Goal: Task Accomplishment & Management: Manage account settings

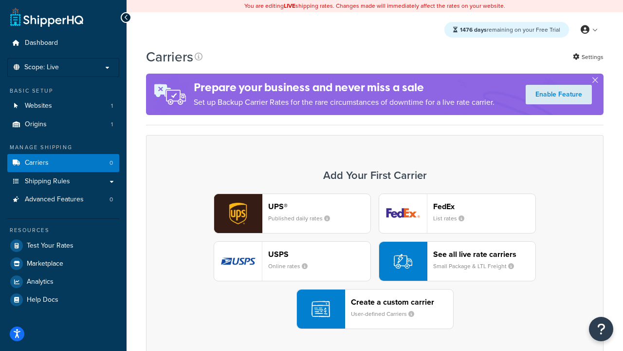
click at [375, 262] on div "UPS® Published daily rates FedEx List rates USPS Online rates See all live rate…" at bounding box center [374, 260] width 437 height 135
click at [485, 206] on header "FedEx" at bounding box center [484, 206] width 102 height 9
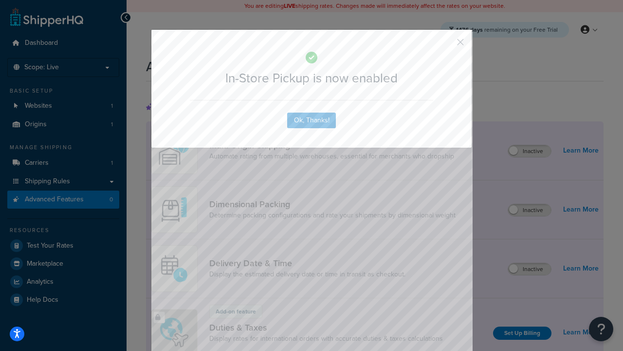
scroll to position [317, 0]
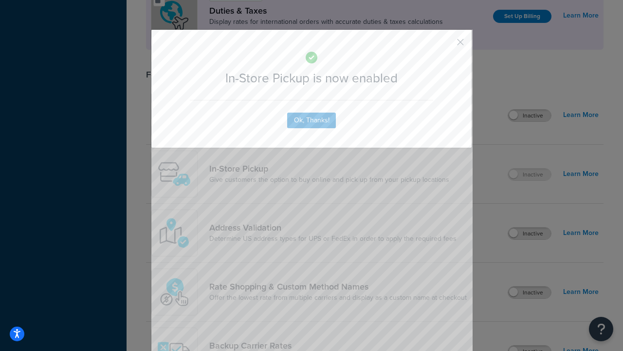
click at [446, 45] on button "button" at bounding box center [446, 45] width 2 height 2
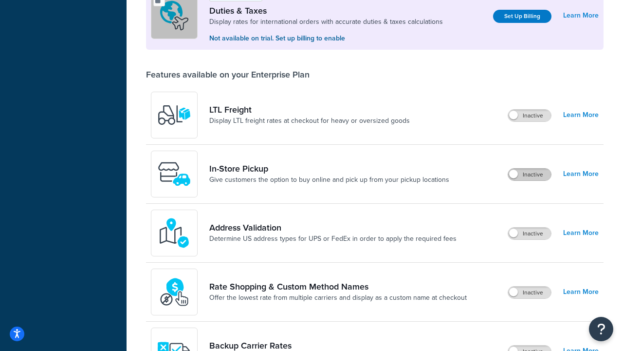
scroll to position [298, 0]
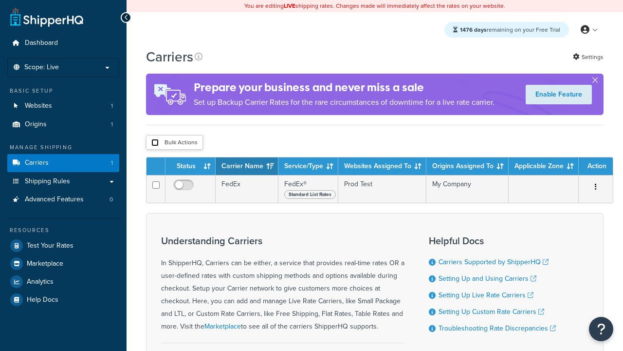
click at [155, 143] on input "checkbox" at bounding box center [154, 142] width 7 height 7
checkbox input "true"
click at [0, 0] on button "Delete" at bounding box center [0, 0] width 0 height 0
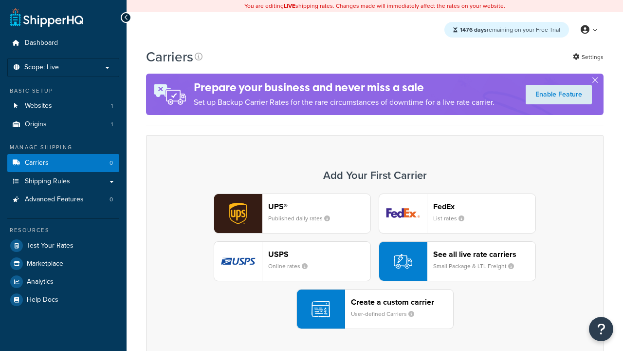
scroll to position [194, 0]
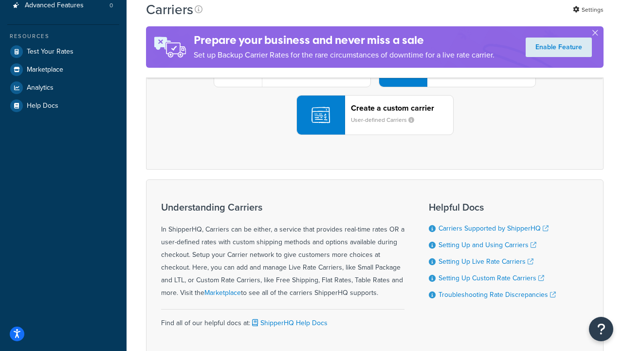
click at [375, 135] on div "UPS® Published daily rates FedEx List rates USPS Online rates See all live rate…" at bounding box center [374, 67] width 437 height 135
click at [375, 127] on div "Create a custom carrier User-defined Carriers" at bounding box center [402, 114] width 102 height 23
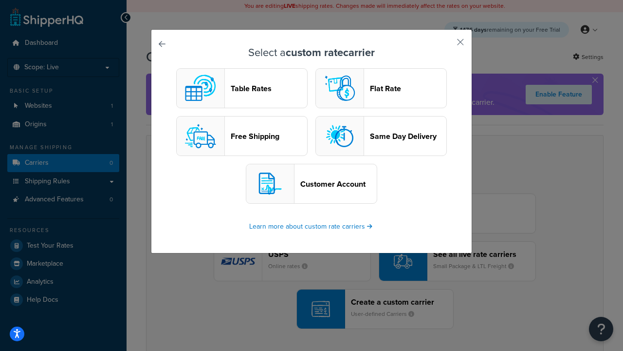
click at [242, 89] on header "Table Rates" at bounding box center [269, 88] width 76 height 9
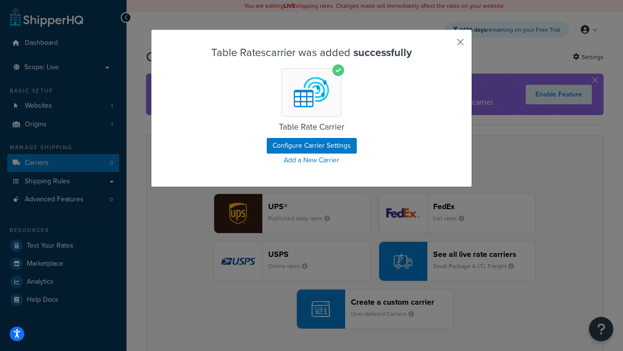
click at [446, 45] on button "button" at bounding box center [446, 45] width 2 height 2
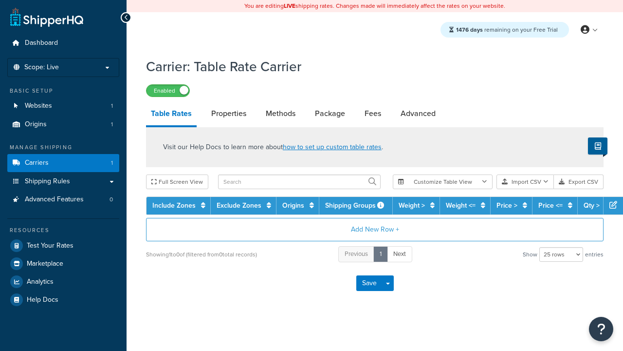
select select "25"
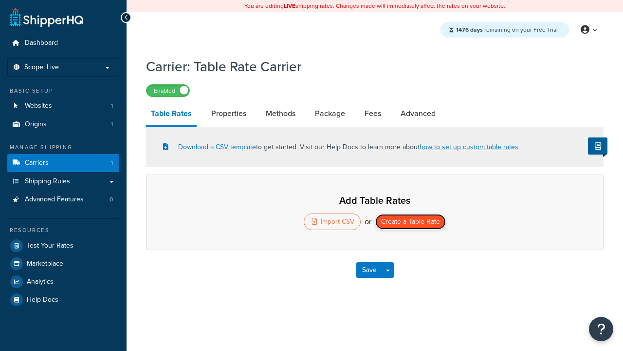
click at [411, 223] on button "Create a Table Rate" at bounding box center [410, 222] width 71 height 16
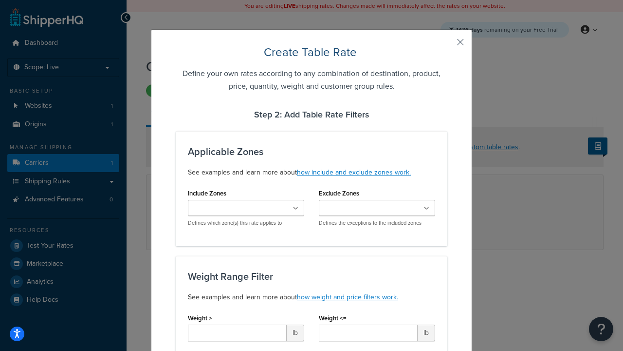
type input "10"
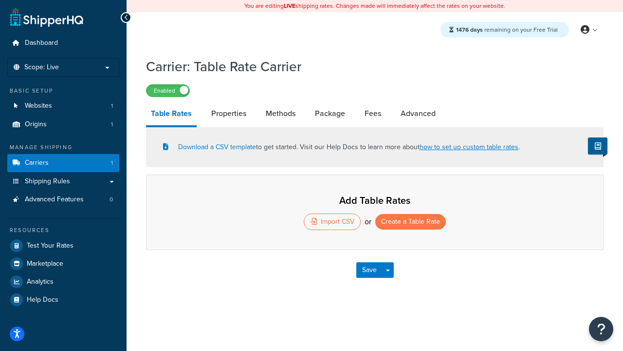
select select "25"
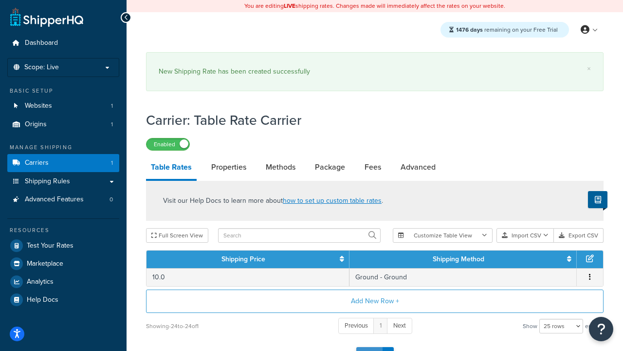
click at [369, 347] on button "Save" at bounding box center [369, 355] width 26 height 16
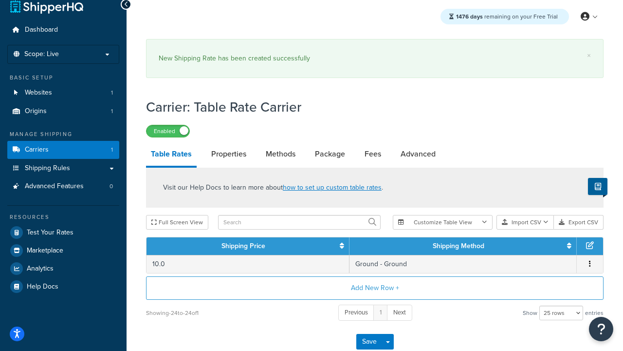
scroll to position [0, 0]
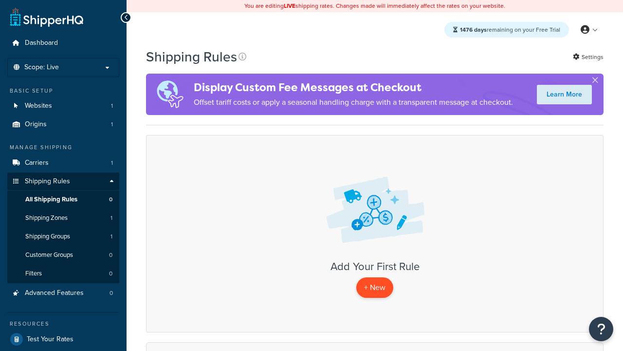
click at [374, 288] on p "+ New" at bounding box center [374, 287] width 37 height 20
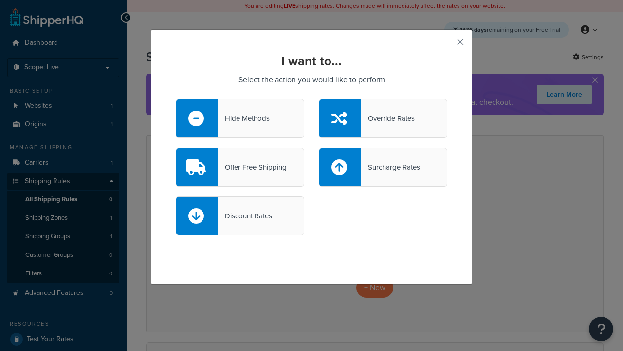
click at [383, 118] on div "Override Rates" at bounding box center [388, 119] width 54 height 14
click at [0, 0] on input "Override Rates" at bounding box center [0, 0] width 0 height 0
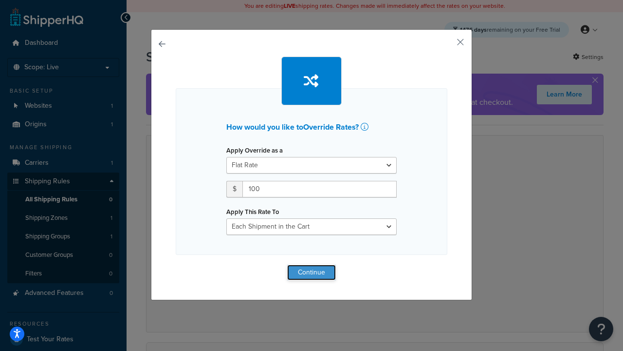
click at [312, 272] on button "Continue" at bounding box center [311, 272] width 49 height 16
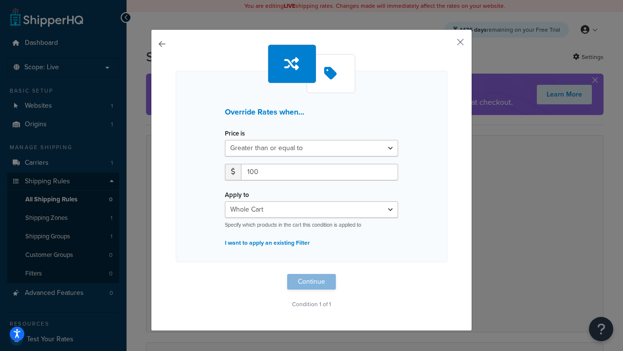
type input "100"
click at [312, 281] on button "Continue" at bounding box center [311, 282] width 49 height 16
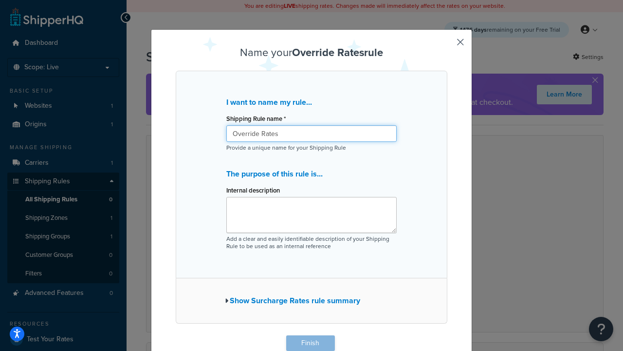
type input "Override Rates"
click at [310, 343] on button "Finish" at bounding box center [310, 343] width 49 height 16
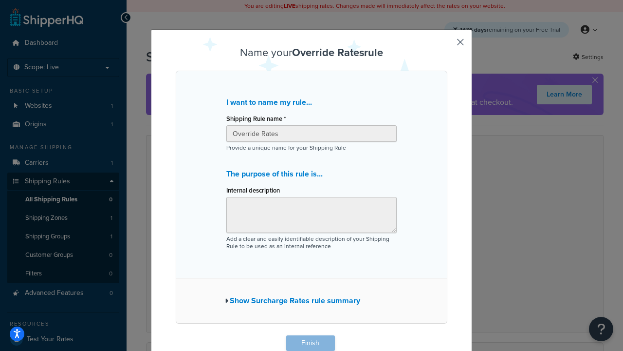
scroll to position [0, 0]
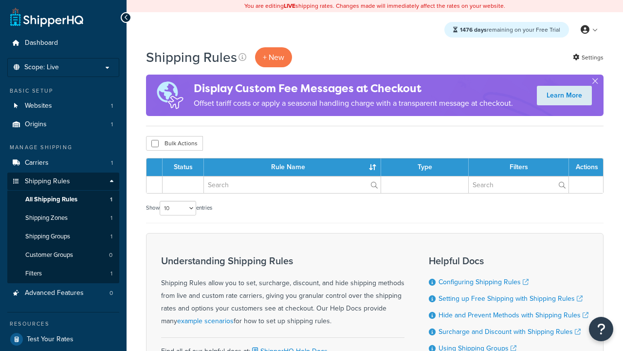
click at [186, 168] on th "Status" at bounding box center [183, 167] width 41 height 18
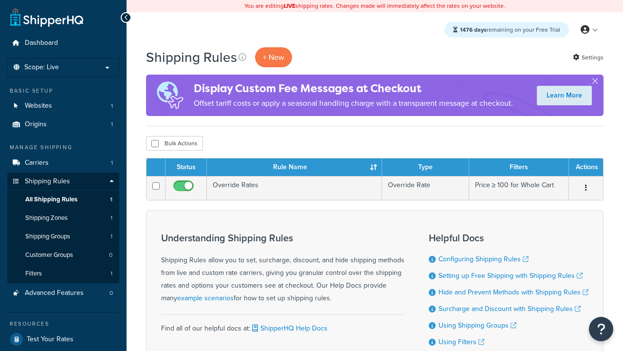
click at [186, 168] on th "Status" at bounding box center [186, 167] width 41 height 18
click at [295, 168] on th "Rule Name" at bounding box center [294, 167] width 175 height 18
click at [426, 168] on th "Type" at bounding box center [425, 167] width 87 height 18
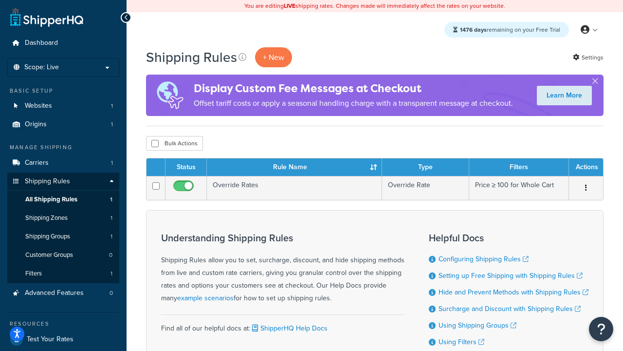
click at [519, 168] on th "Filters" at bounding box center [519, 167] width 100 height 18
click at [586, 168] on th "Actions" at bounding box center [586, 167] width 34 height 18
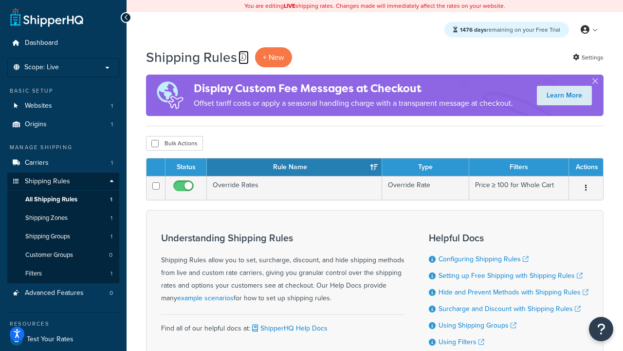
click at [241, 57] on icon at bounding box center [243, 57] width 8 height 8
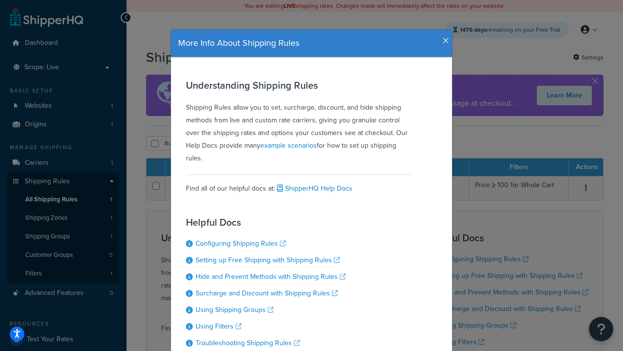
click at [444, 37] on icon "button" at bounding box center [446, 41] width 7 height 9
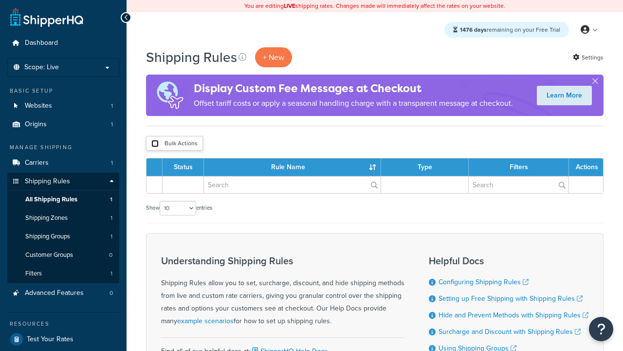
click at [155, 144] on input "checkbox" at bounding box center [154, 143] width 7 height 7
click at [174, 144] on button "Bulk Actions" at bounding box center [174, 143] width 57 height 15
checkbox input "true"
click at [0, 0] on button "Delete" at bounding box center [0, 0] width 0 height 0
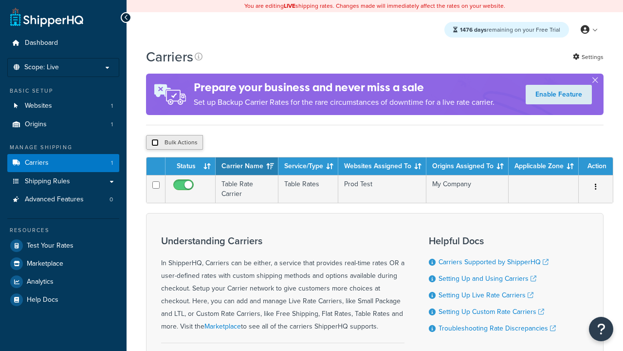
click at [155, 144] on input "checkbox" at bounding box center [154, 142] width 7 height 7
checkbox input "true"
click at [0, 0] on button "Delete" at bounding box center [0, 0] width 0 height 0
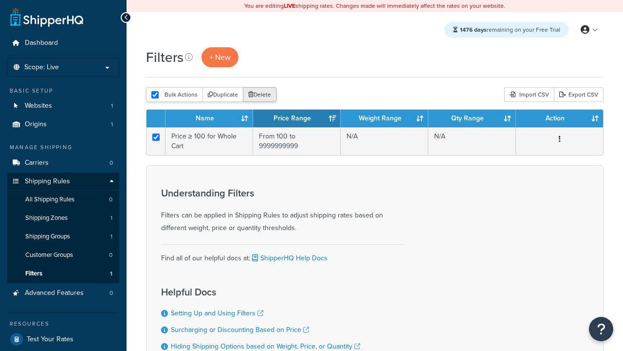
click at [259, 95] on button "Delete" at bounding box center [260, 94] width 34 height 15
